Goal: Information Seeking & Learning: Understand process/instructions

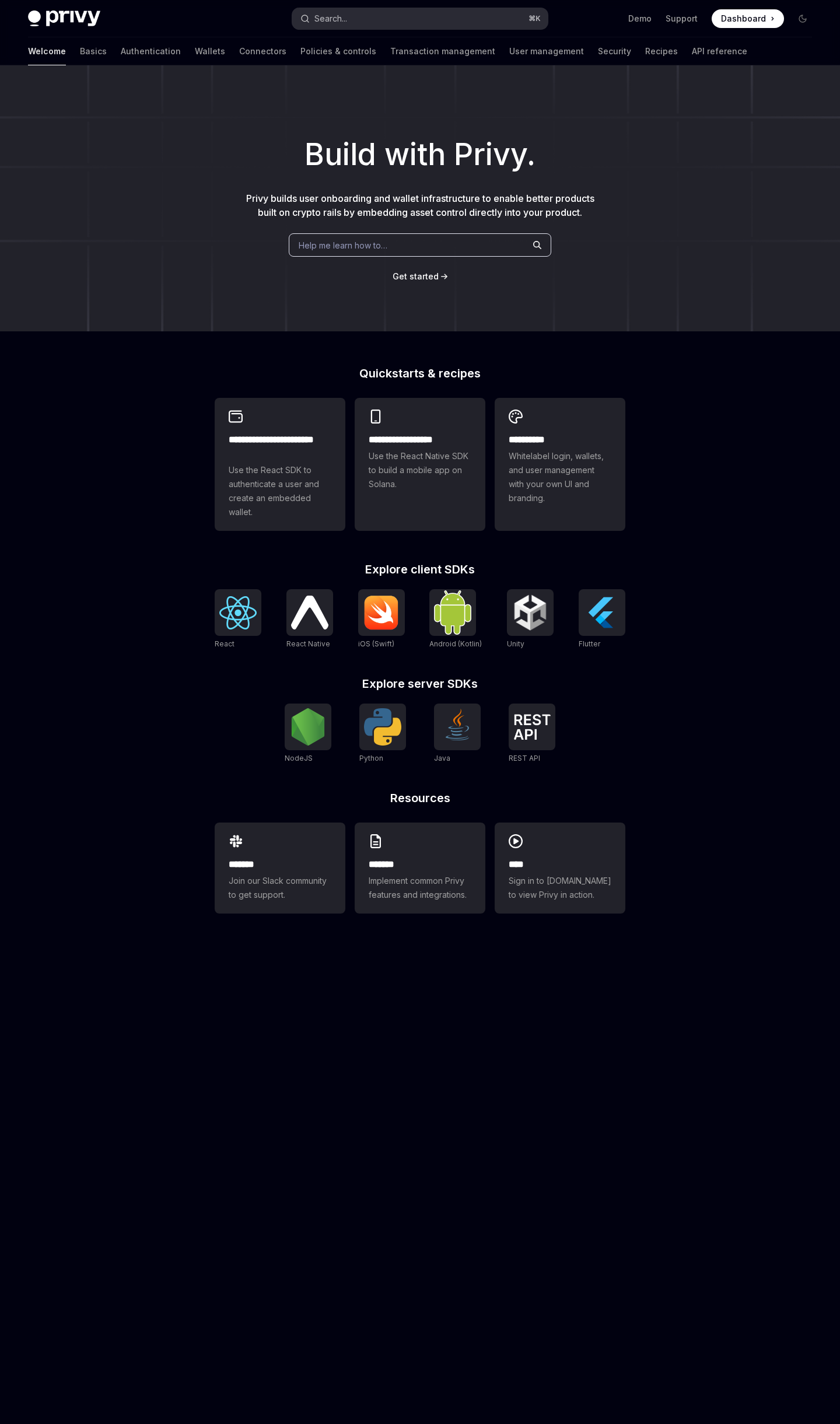
click at [381, 20] on button "Search... ⌘ K" at bounding box center [420, 18] width 255 height 21
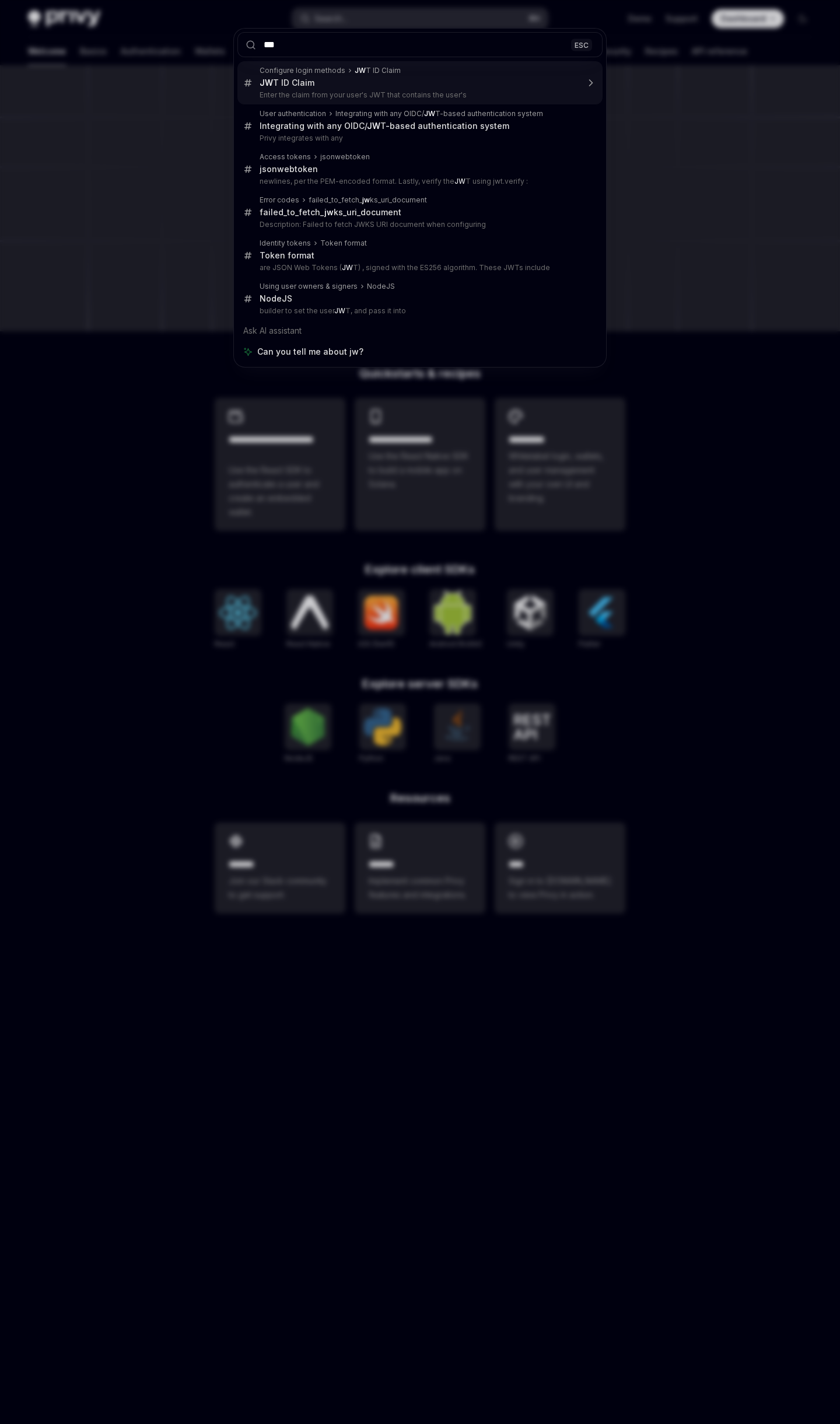
type input "****"
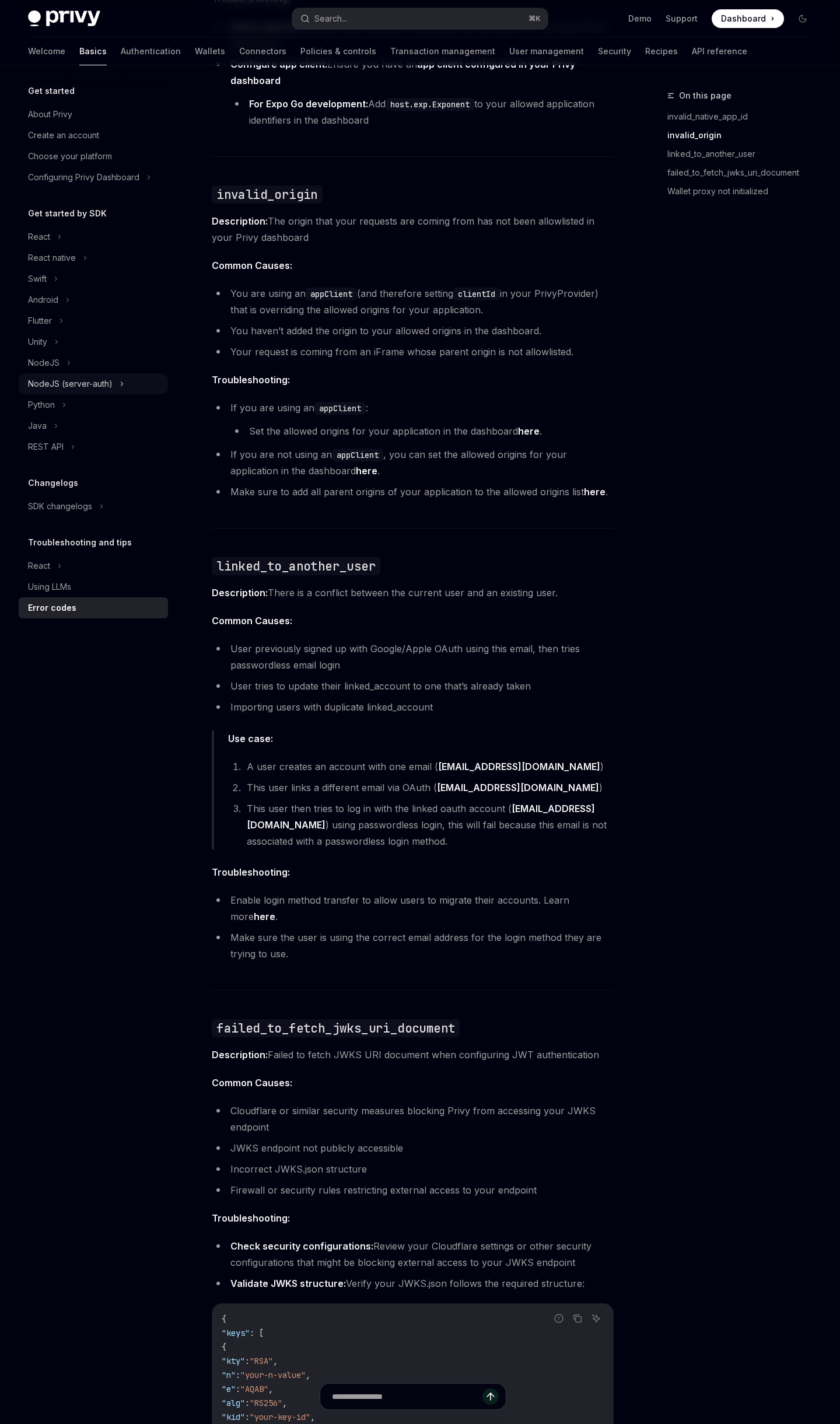
scroll to position [302, 0]
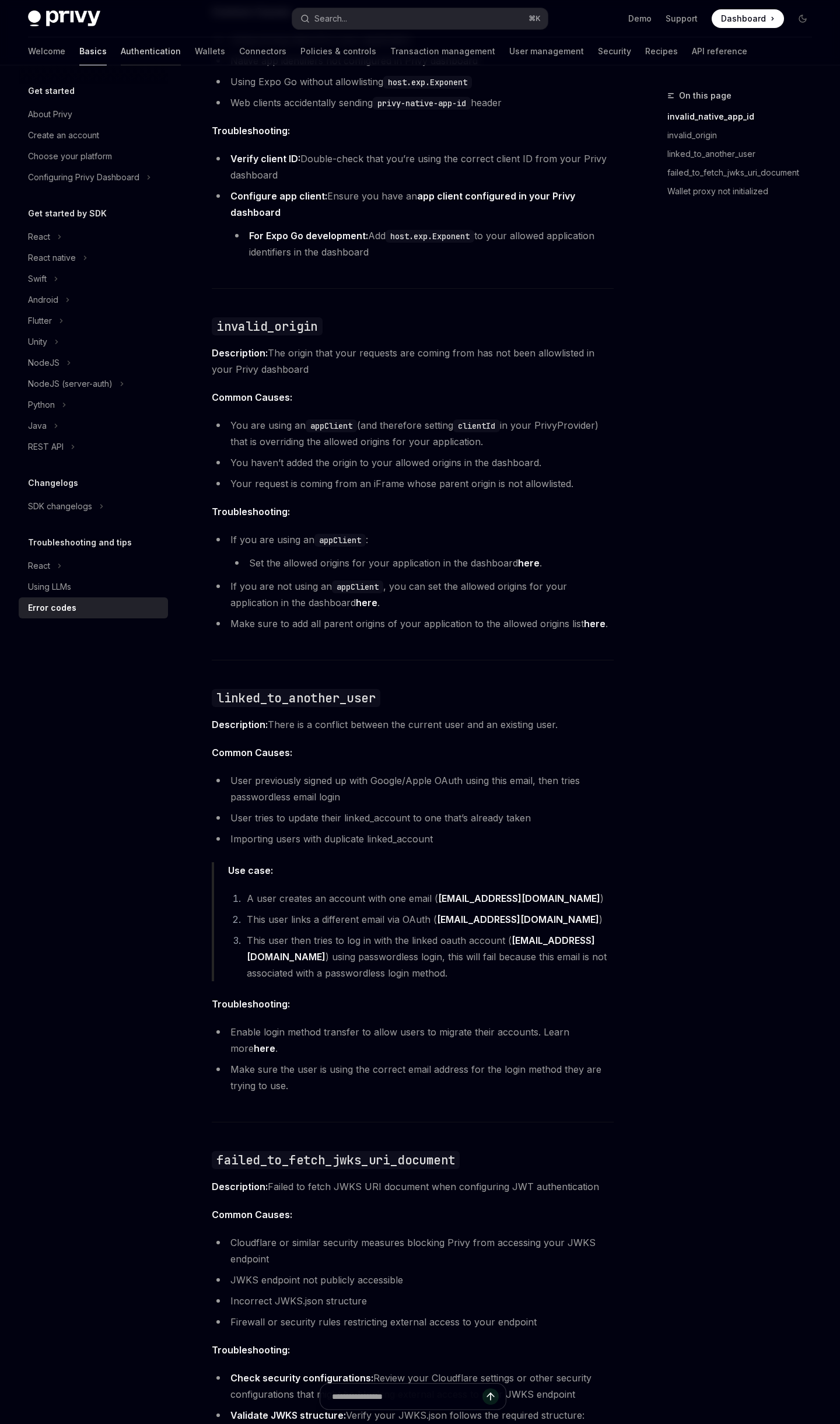
click at [121, 40] on link "Authentication" at bounding box center [150, 51] width 60 height 28
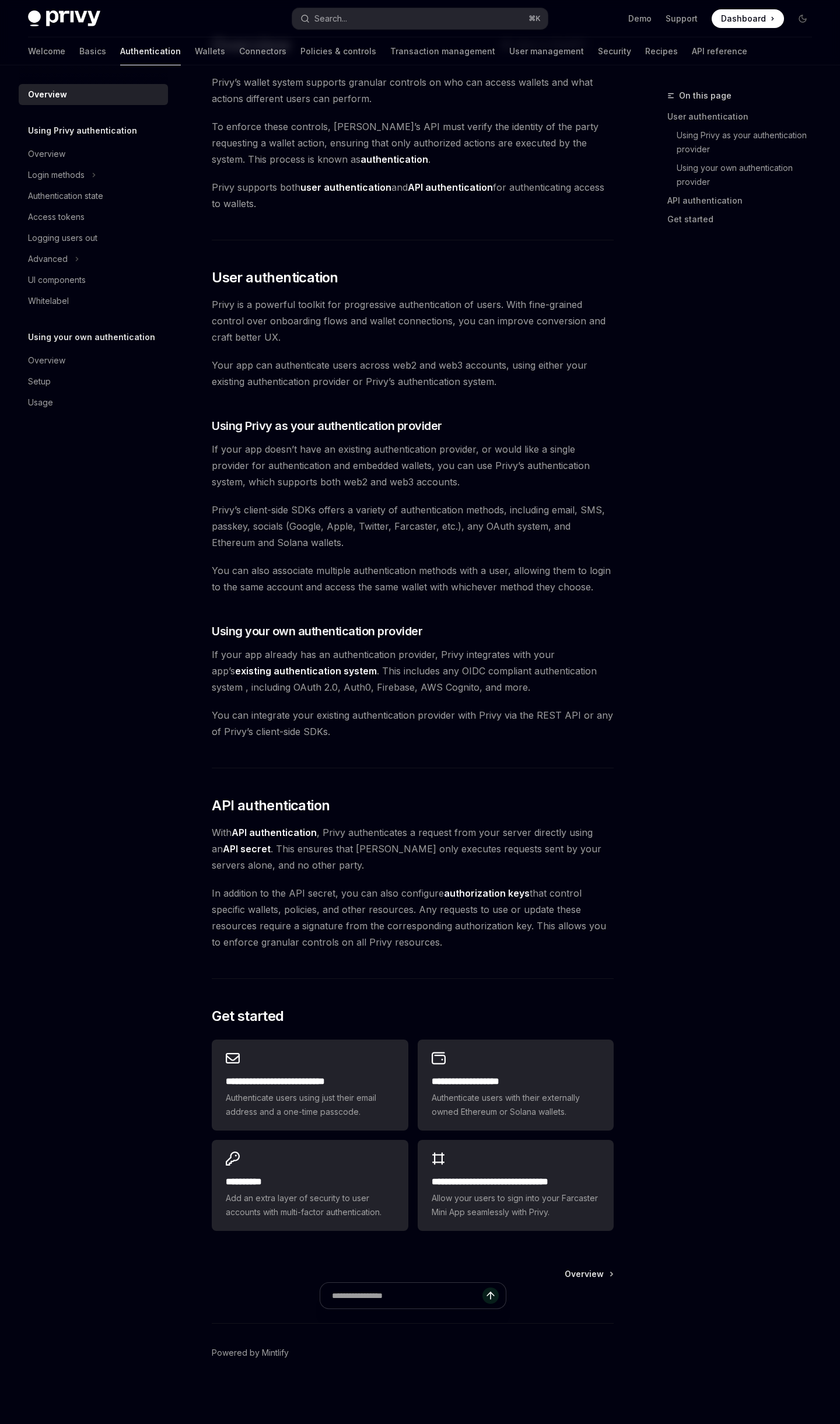
scroll to position [55, 0]
click at [39, 150] on div "Overview" at bounding box center [47, 154] width 37 height 14
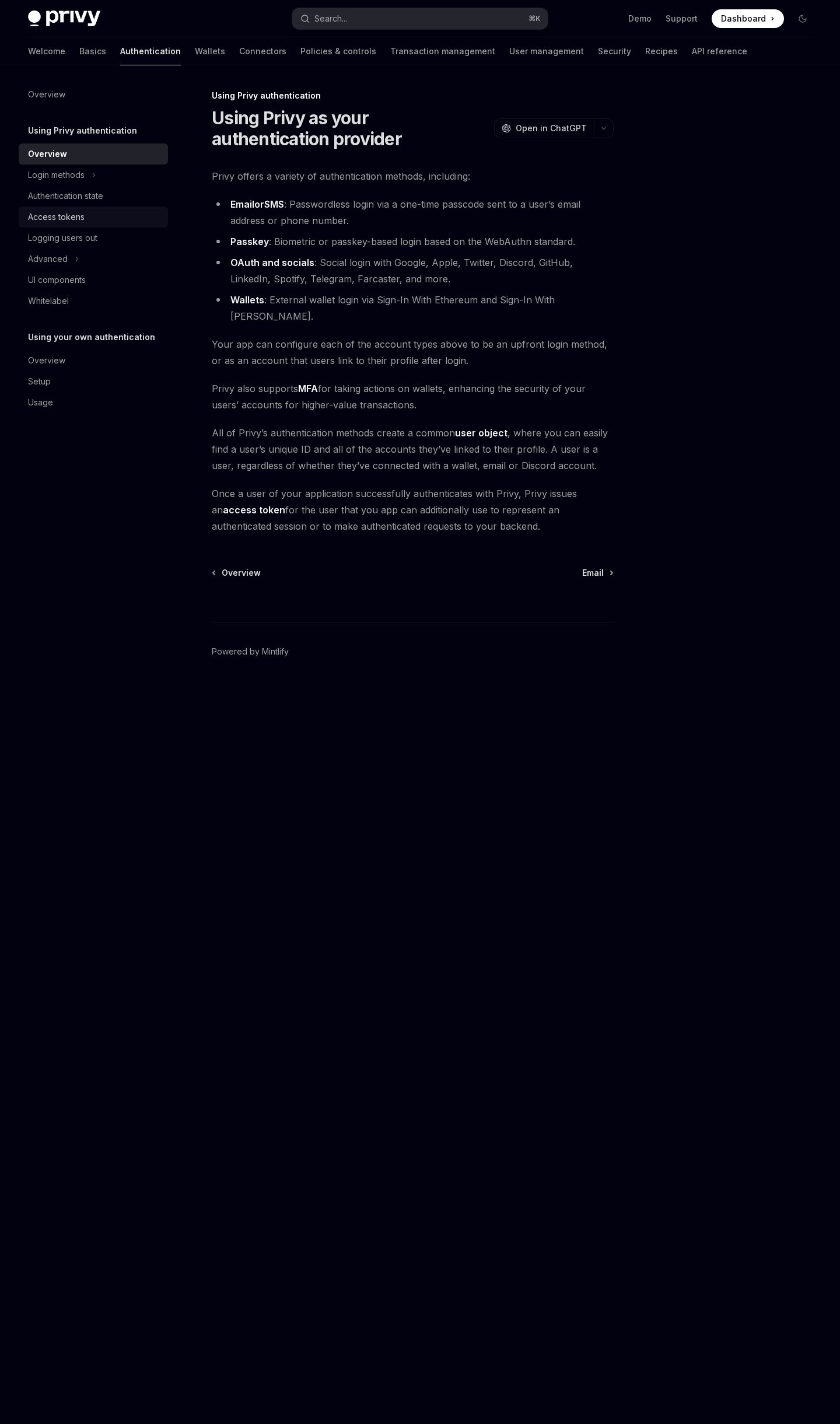
click at [99, 214] on div "Access tokens" at bounding box center [94, 217] width 133 height 14
type textarea "*"
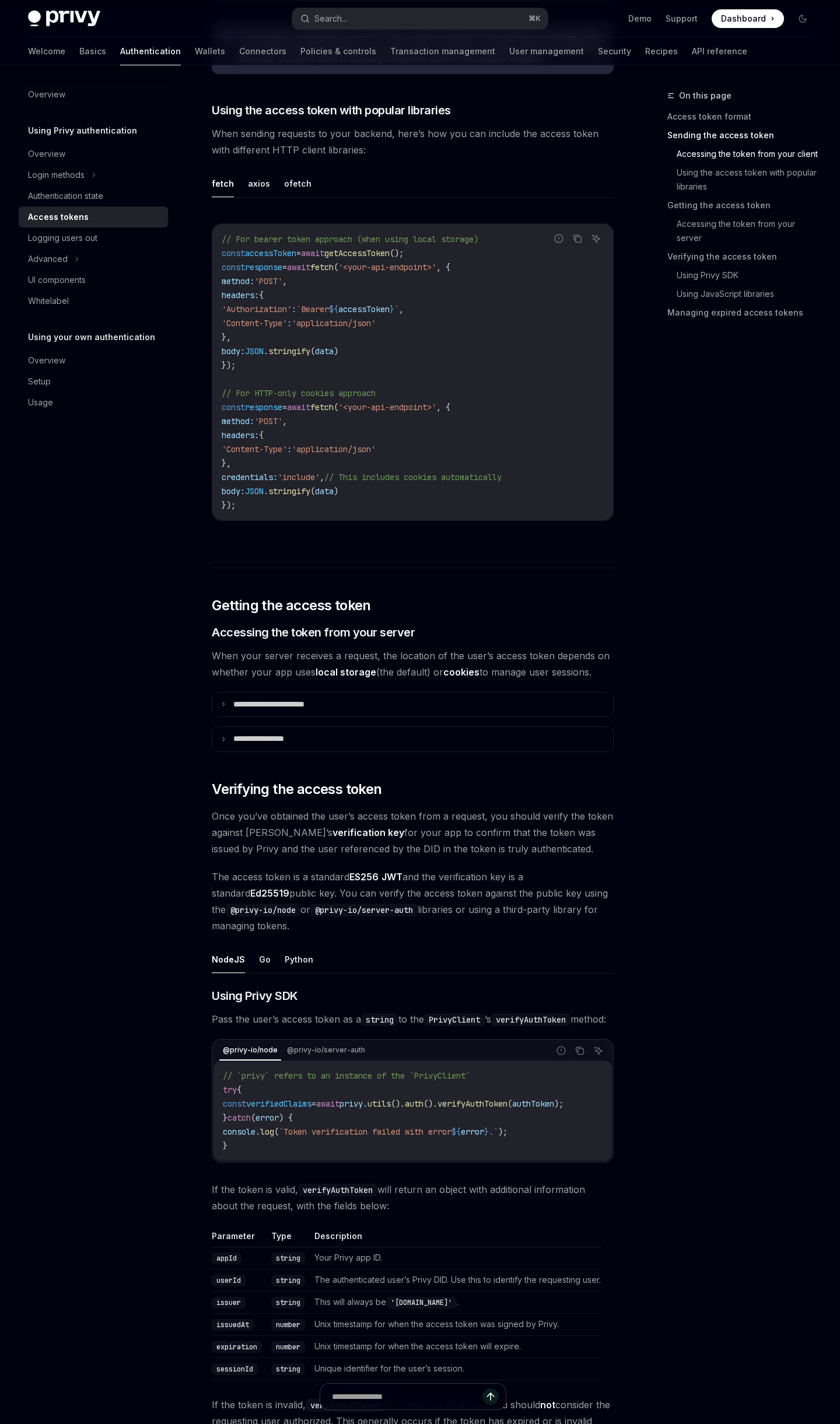
scroll to position [975, 0]
click at [376, 705] on summary "**********" at bounding box center [413, 704] width 401 height 25
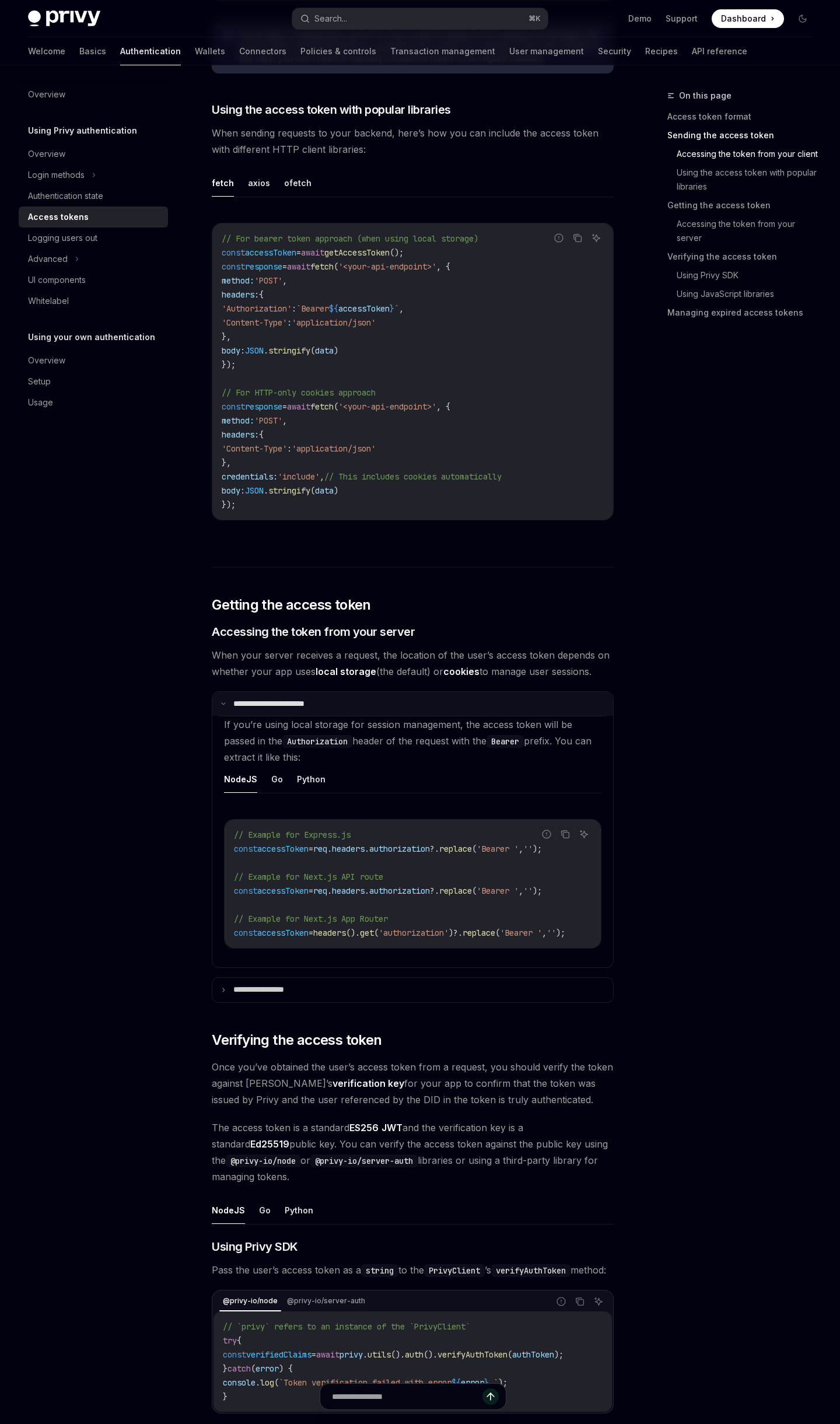
click at [376, 705] on summary "**********" at bounding box center [413, 704] width 401 height 25
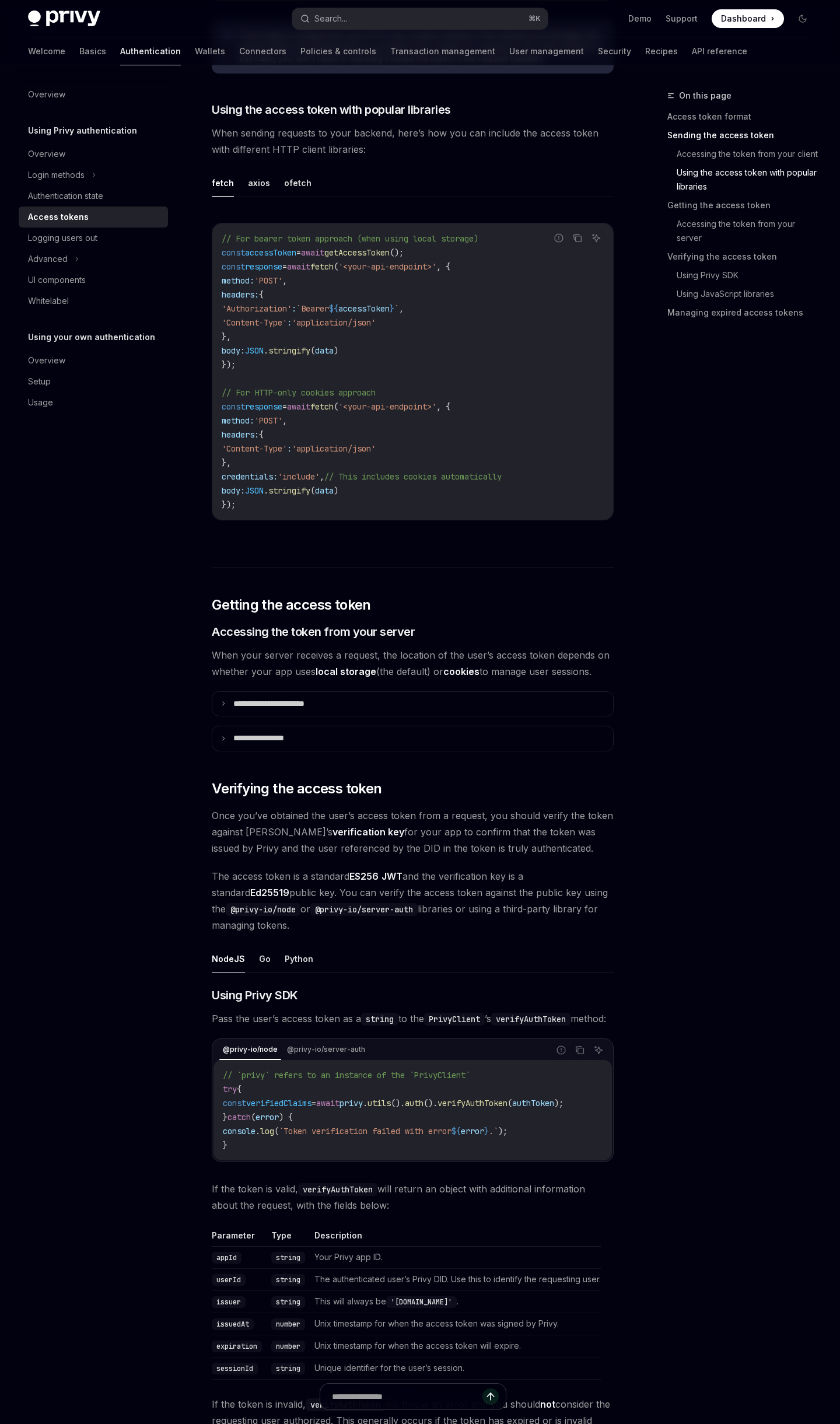
scroll to position [998, 0]
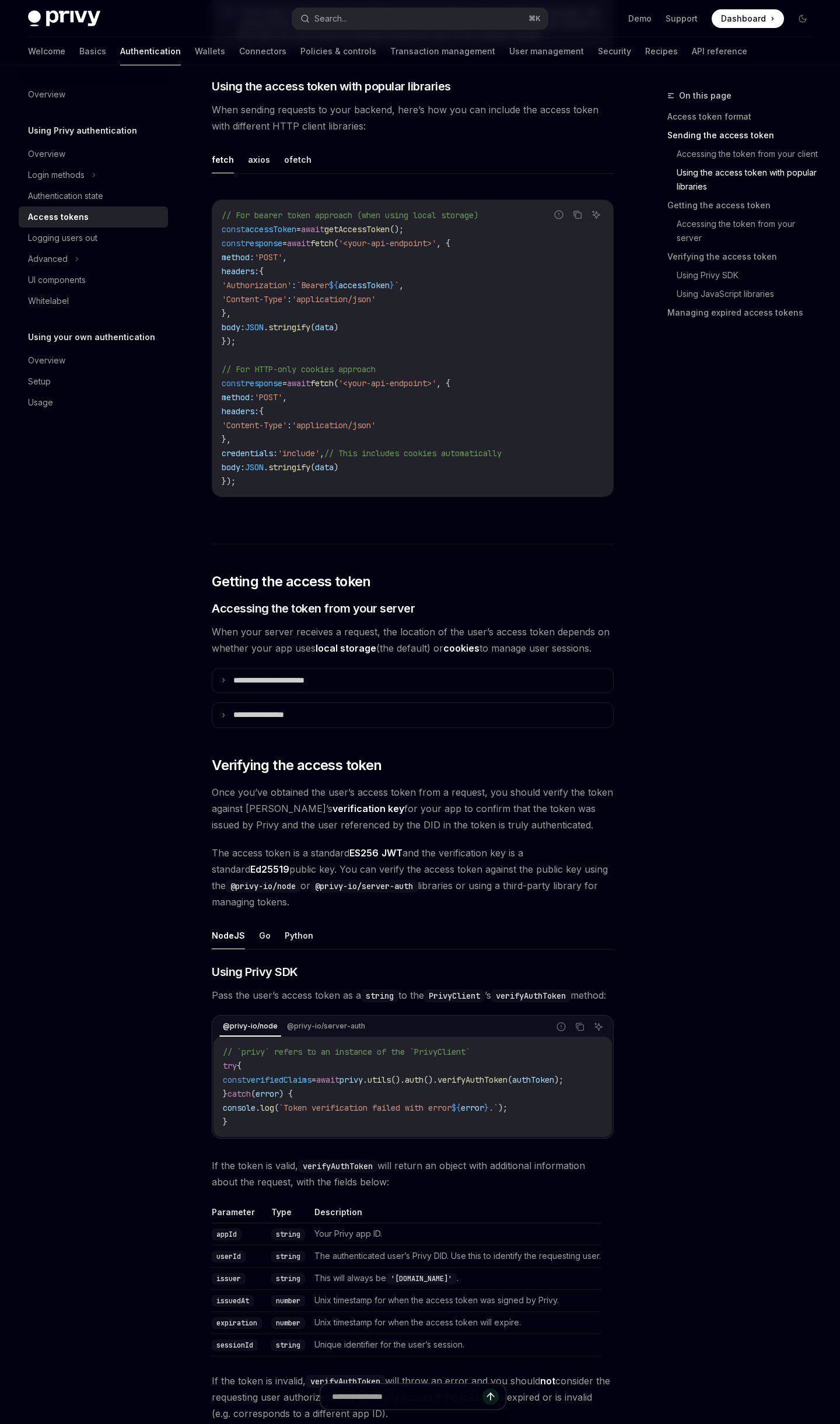
drag, startPoint x: 319, startPoint y: 773, endPoint x: 332, endPoint y: 773, distance: 13.0
click at [325, 773] on span "Verifying the access token" at bounding box center [296, 764] width 170 height 18
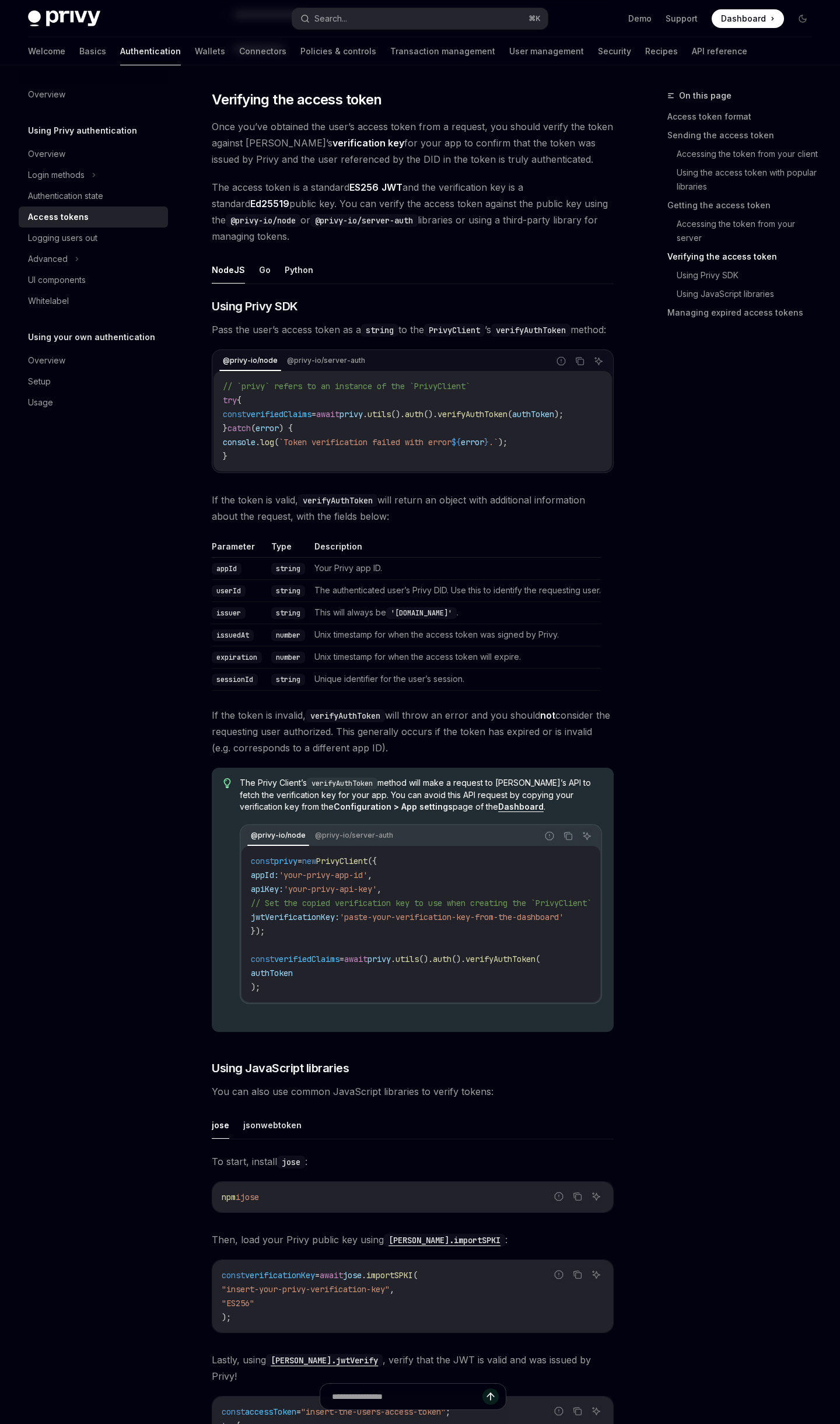
click at [391, 420] on span "utils" at bounding box center [379, 414] width 24 height 11
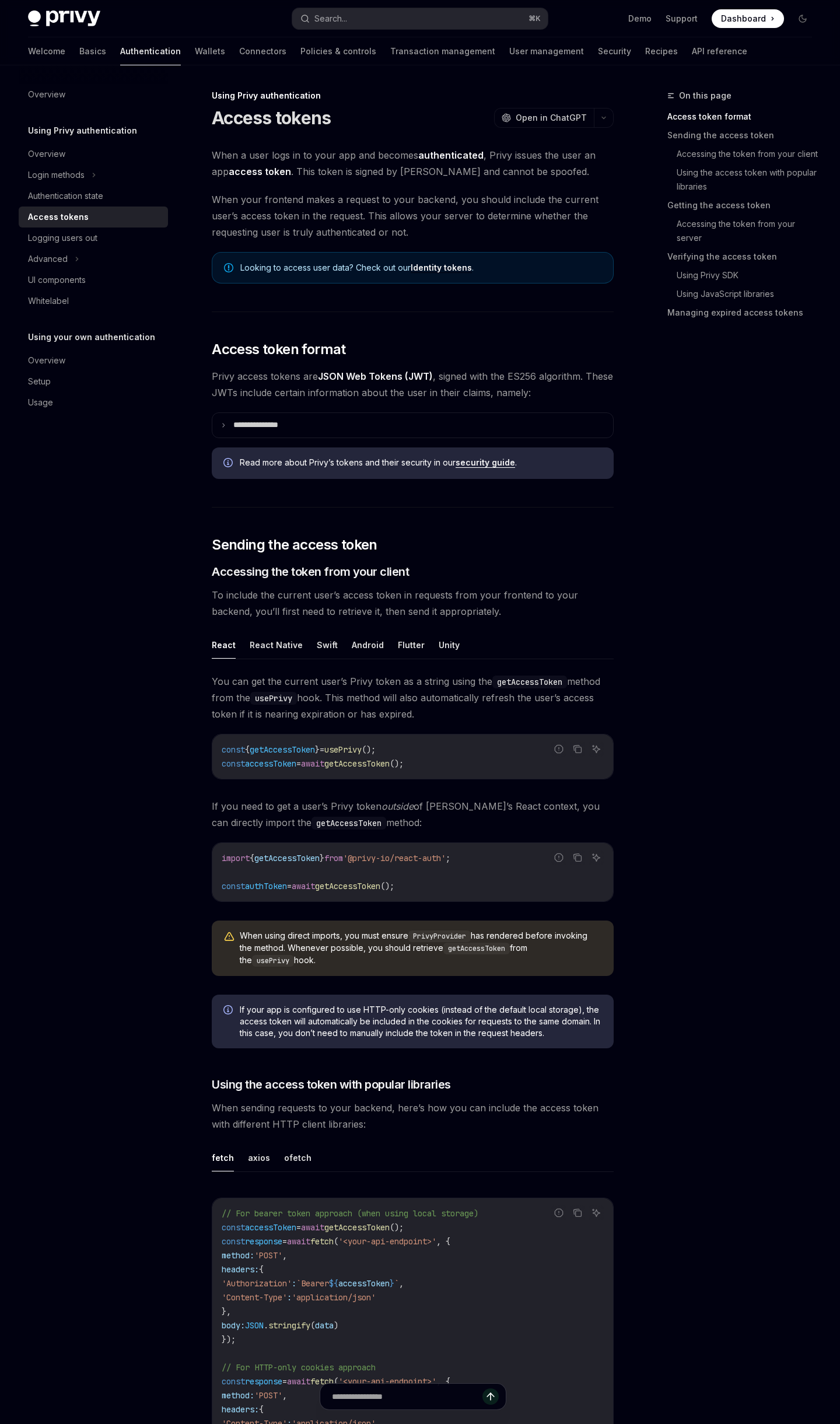
click at [753, 18] on span "Dashboard" at bounding box center [743, 18] width 45 height 11
